Goal: Task Accomplishment & Management: Manage account settings

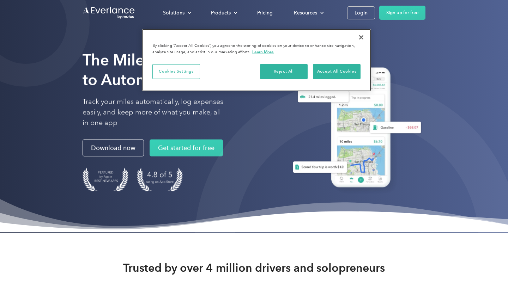
click at [359, 38] on button "Close" at bounding box center [361, 38] width 16 height 16
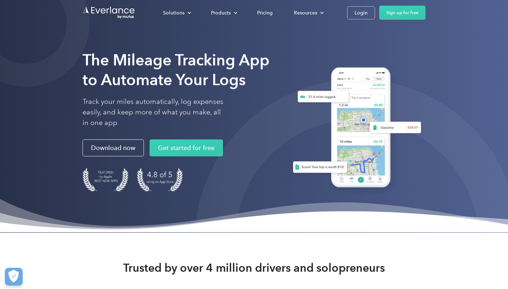
click at [359, 20] on div "Solutions For companies Easy vehicle reimbursements For self-employed Maximize …" at bounding box center [253, 12] width 343 height 25
click at [355, 13] on div "Login" at bounding box center [360, 12] width 13 height 9
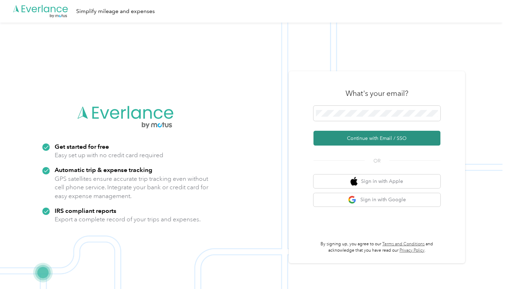
click at [359, 137] on button "Continue with Email / SSO" at bounding box center [376, 138] width 127 height 15
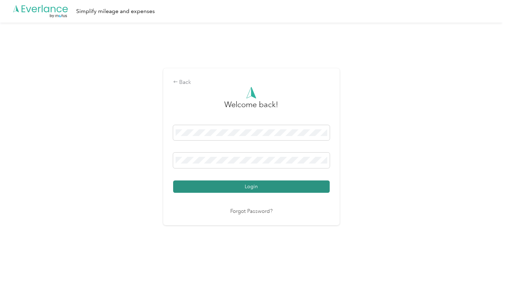
click at [255, 184] on button "Login" at bounding box center [251, 187] width 157 height 12
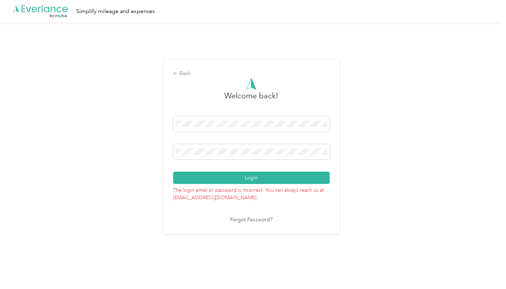
click at [253, 221] on link "Forgot Password?" at bounding box center [251, 220] width 42 height 8
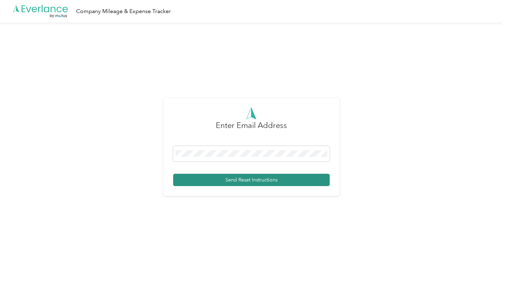
click at [242, 184] on button "Send Reset Instructions" at bounding box center [251, 180] width 157 height 12
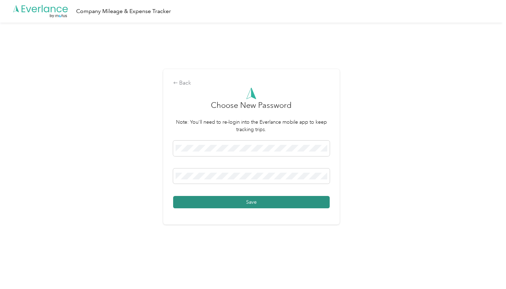
click at [288, 200] on button "Save" at bounding box center [251, 202] width 157 height 12
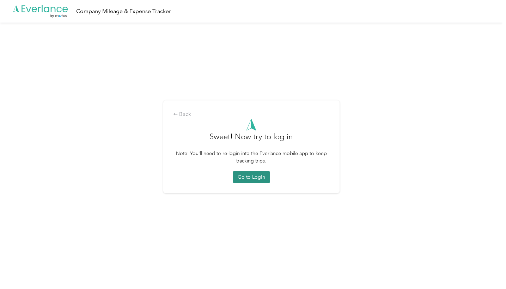
click at [257, 179] on button "Go to Login" at bounding box center [251, 177] width 37 height 12
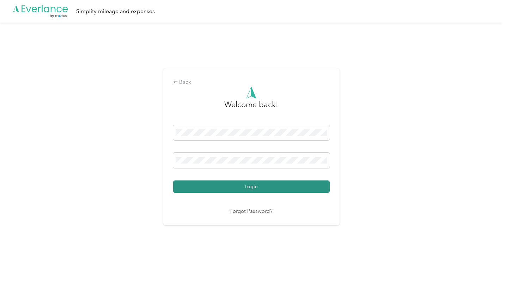
click at [248, 190] on button "Login" at bounding box center [251, 187] width 157 height 12
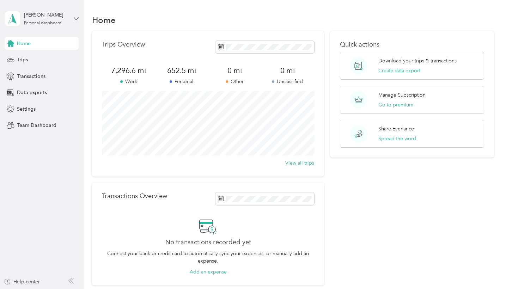
click at [74, 18] on icon at bounding box center [76, 18] width 5 height 5
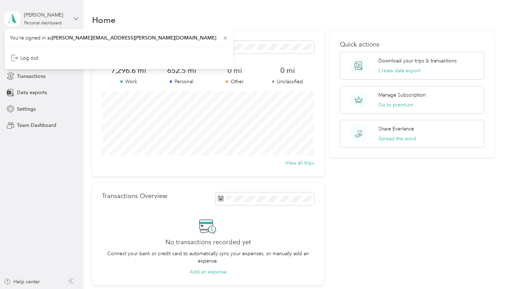
click at [74, 18] on icon at bounding box center [76, 18] width 5 height 5
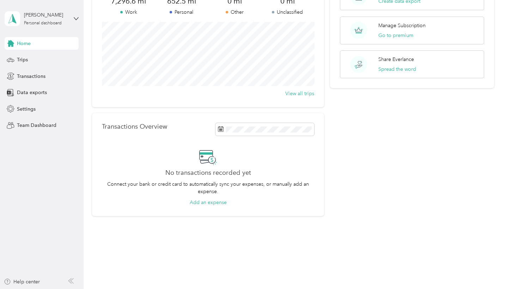
scroll to position [69, 0]
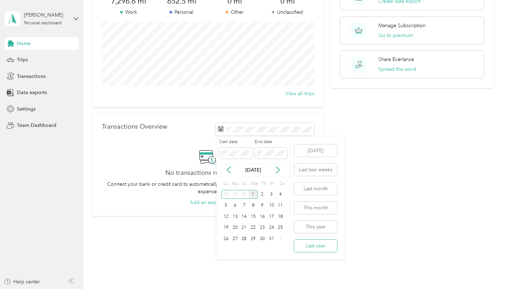
click at [322, 246] on button "Last year" at bounding box center [315, 246] width 43 height 12
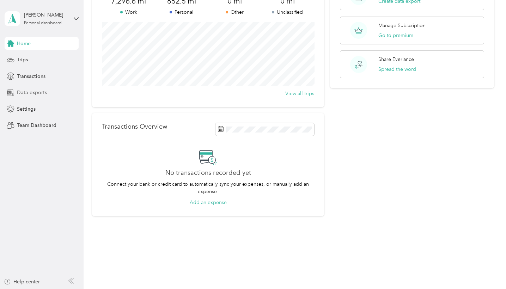
click at [36, 91] on span "Data exports" at bounding box center [32, 92] width 30 height 7
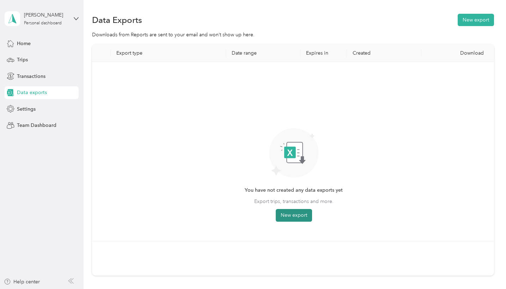
click at [299, 219] on button "New export" at bounding box center [294, 215] width 36 height 13
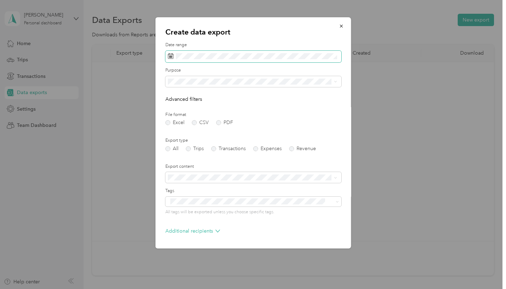
click at [186, 59] on span at bounding box center [253, 57] width 176 height 12
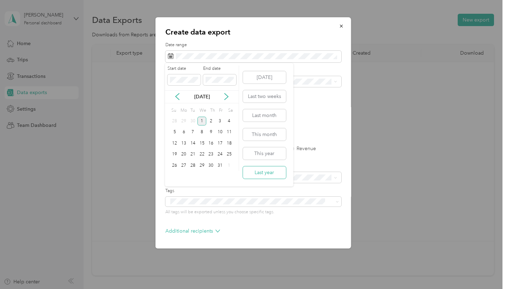
click at [262, 172] on button "Last year" at bounding box center [264, 172] width 43 height 12
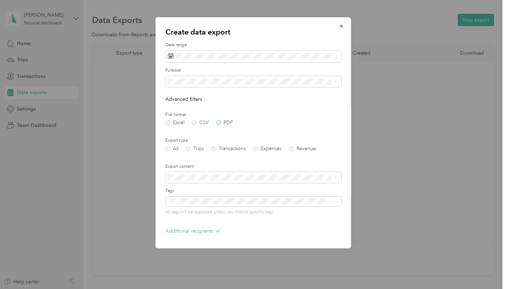
click at [218, 122] on label "PDF" at bounding box center [224, 122] width 17 height 5
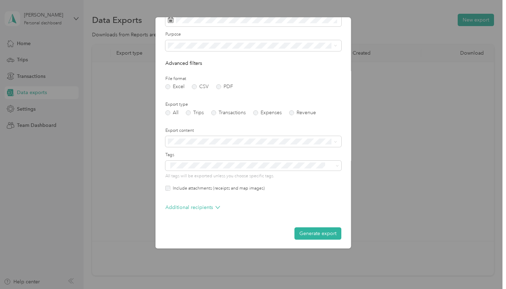
scroll to position [36, 0]
click at [324, 232] on button "Generate export" at bounding box center [317, 234] width 47 height 12
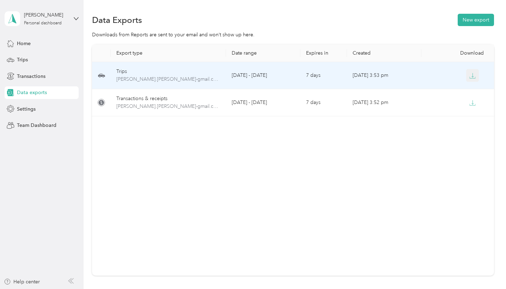
click at [473, 75] on icon "button" at bounding box center [472, 76] width 6 height 6
